Goal: Information Seeking & Learning: Learn about a topic

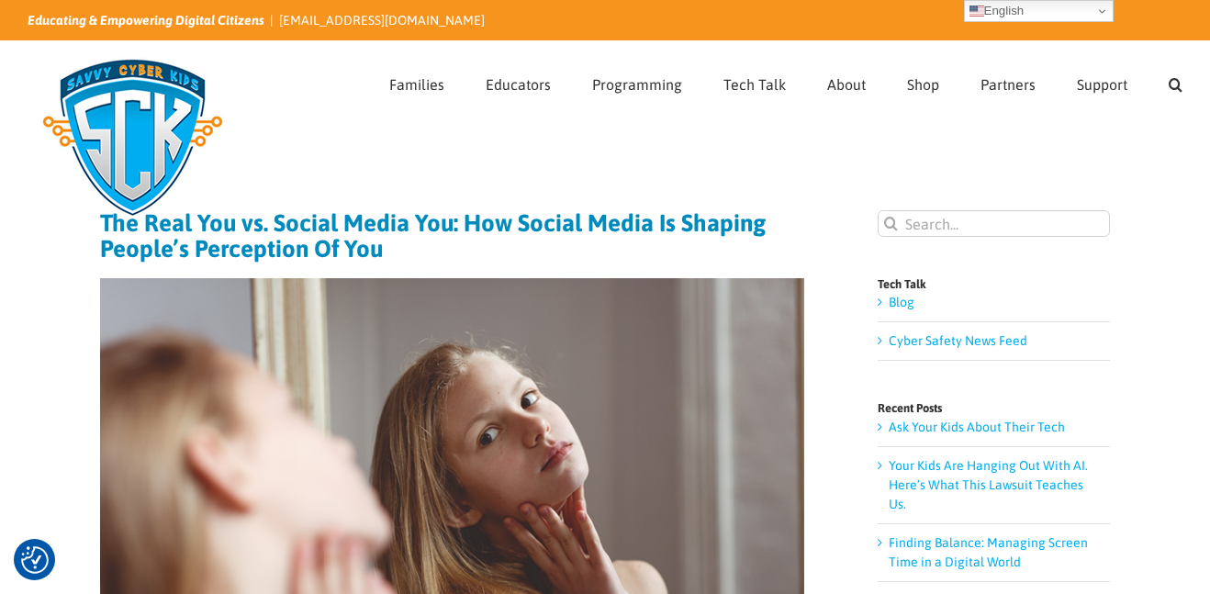
click at [144, 222] on img at bounding box center [133, 138] width 210 height 184
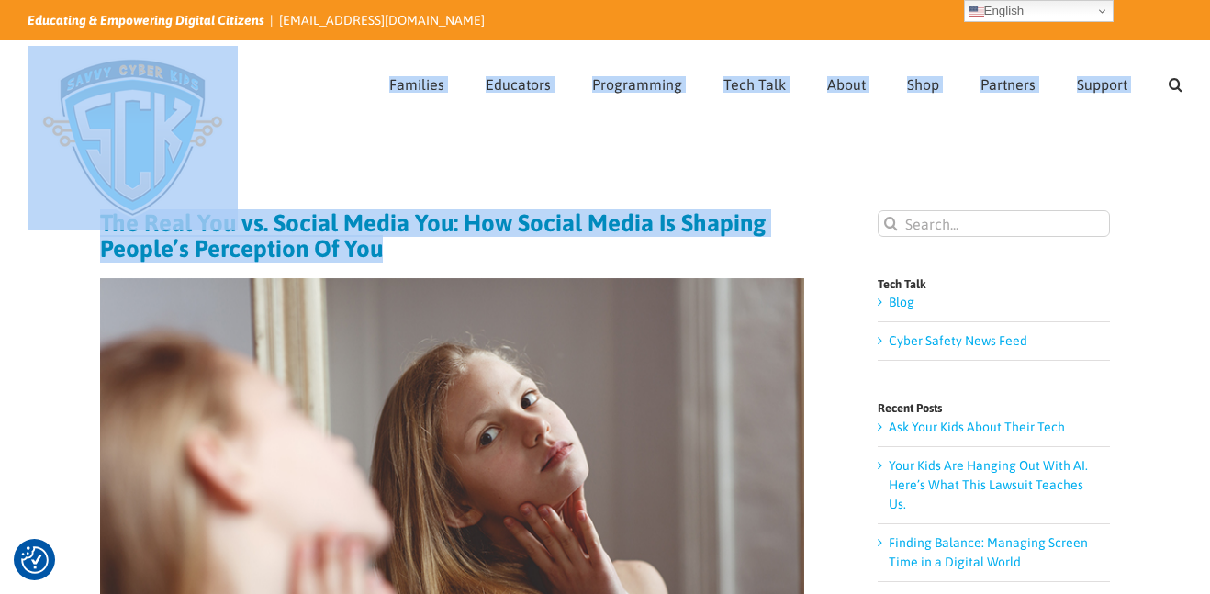
drag, startPoint x: 379, startPoint y: 250, endPoint x: 97, endPoint y: 229, distance: 282.5
click at [408, 238] on h1 "The Real You vs. Social Media You: How Social Media Is Shaping People’s Percept…" at bounding box center [452, 235] width 704 height 51
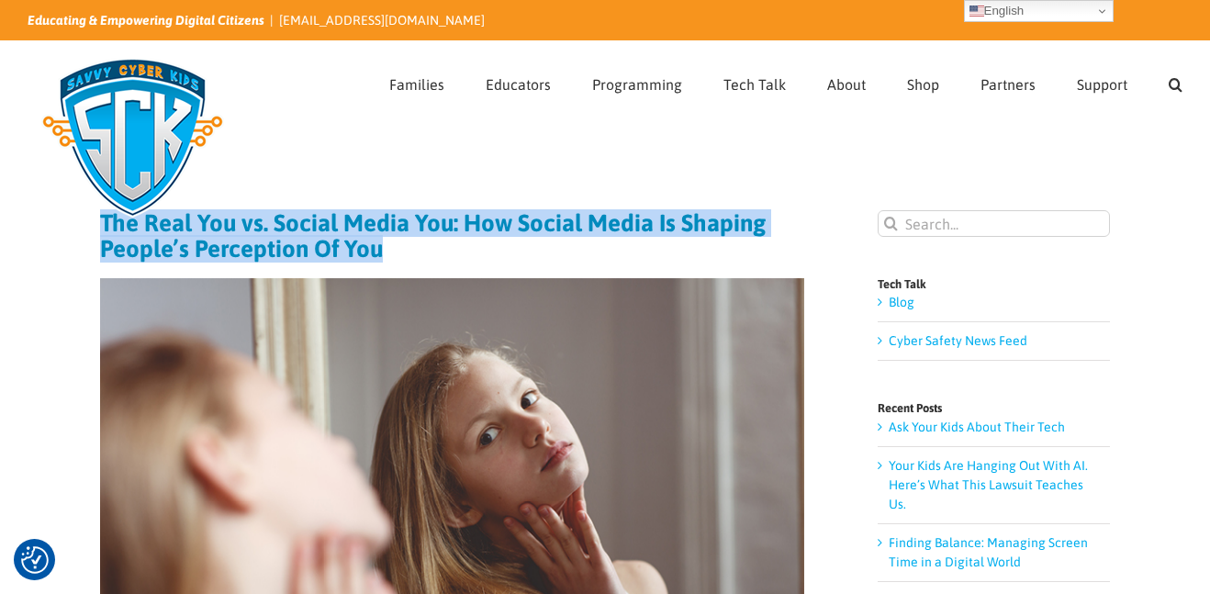
drag, startPoint x: 400, startPoint y: 246, endPoint x: 101, endPoint y: 236, distance: 299.3
click at [101, 236] on h1 "The Real You vs. Social Media You: How Social Media Is Shaping People’s Percept…" at bounding box center [452, 235] width 704 height 51
copy h1 "The Real You vs. Social Media You: How Social Media Is Shaping People’s Percept…"
